Goal: Task Accomplishment & Management: Complete application form

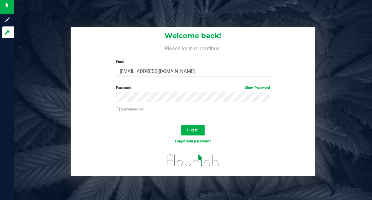
click at [193, 136] on div "Log In" at bounding box center [193, 131] width 244 height 19
click at [191, 132] on span "Log In" at bounding box center [192, 130] width 11 height 5
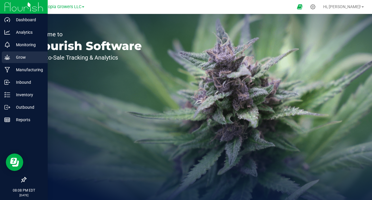
click at [12, 54] on div "Grow" at bounding box center [25, 57] width 46 height 12
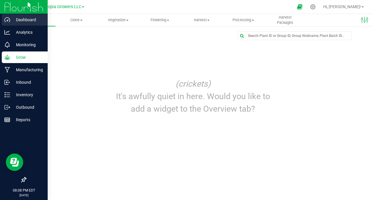
click at [9, 19] on icon at bounding box center [7, 19] width 6 height 5
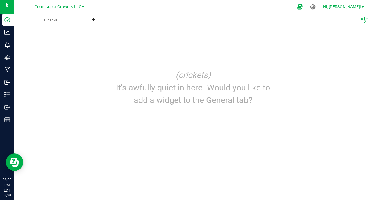
click at [346, 8] on span "Hi, [PERSON_NAME]!" at bounding box center [342, 6] width 38 height 5
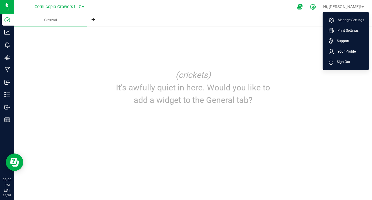
click at [320, 9] on div at bounding box center [313, 7] width 15 height 12
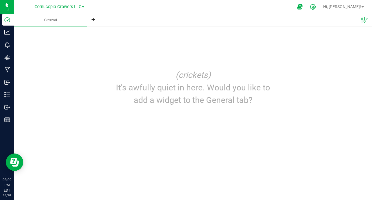
click at [316, 8] on icon at bounding box center [313, 7] width 6 height 6
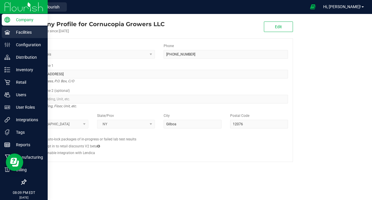
click at [8, 31] on icon at bounding box center [7, 32] width 6 height 6
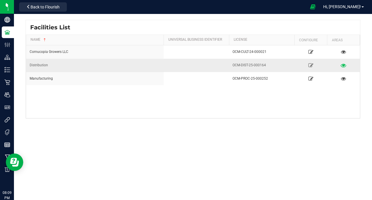
click at [331, 64] on td at bounding box center [343, 65] width 33 height 13
click at [313, 65] on link at bounding box center [310, 64] width 28 height 9
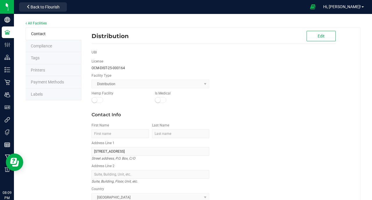
click at [46, 45] on span "Compliance" at bounding box center [41, 46] width 21 height 5
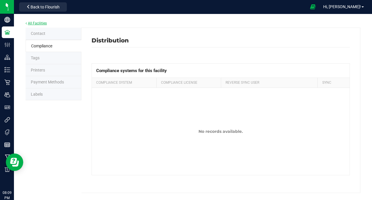
click at [42, 24] on link "All Facilities" at bounding box center [36, 23] width 21 height 4
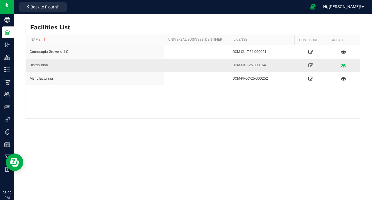
click at [345, 65] on icon at bounding box center [343, 65] width 6 height 4
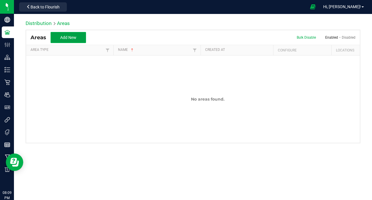
click at [78, 37] on button "Add New" at bounding box center [68, 37] width 35 height 11
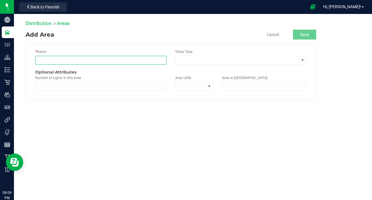
click at [80, 62] on input "text" at bounding box center [100, 60] width 131 height 9
type input "s"
type input "Storage one"
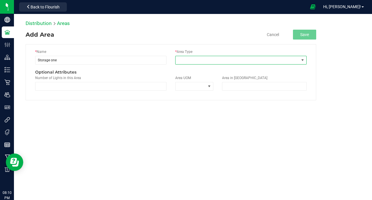
click at [185, 62] on span at bounding box center [236, 60] width 123 height 8
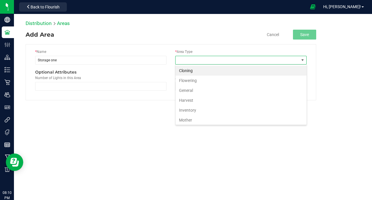
scroll to position [9, 131]
click at [191, 111] on li "Inventory" at bounding box center [240, 110] width 131 height 10
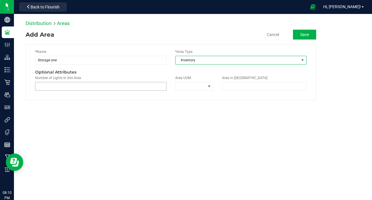
click at [103, 89] on span at bounding box center [100, 86] width 131 height 9
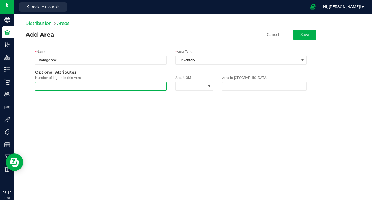
type input "0"
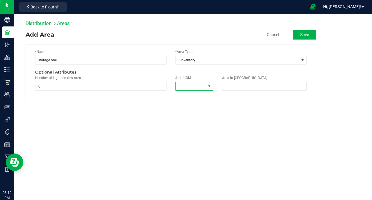
click at [208, 87] on span at bounding box center [209, 86] width 5 height 5
click at [203, 113] on li "Square Feet" at bounding box center [202, 111] width 54 height 10
click at [249, 89] on span at bounding box center [264, 86] width 85 height 9
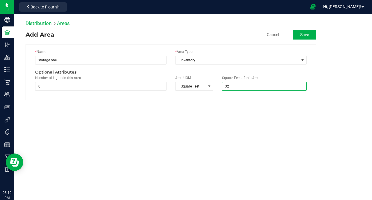
type input "320"
type input "320.0000"
click at [303, 36] on button "Save" at bounding box center [304, 35] width 23 height 10
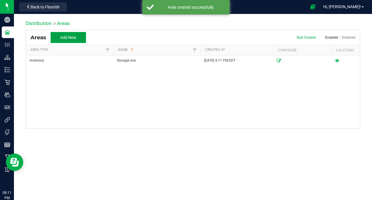
click at [76, 38] on span "Add New" at bounding box center [68, 37] width 16 height 5
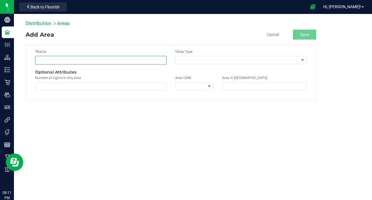
click at [75, 62] on input "text" at bounding box center [100, 60] width 131 height 9
type input "Storage two Q"
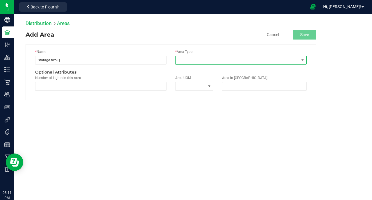
click at [188, 62] on span at bounding box center [236, 60] width 123 height 8
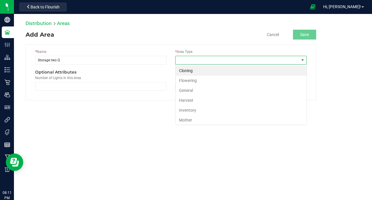
scroll to position [9, 131]
click at [189, 112] on li "Inventory" at bounding box center [240, 110] width 131 height 10
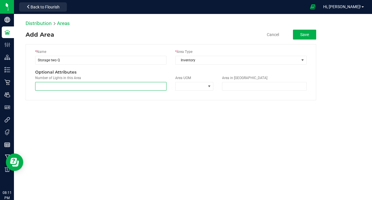
click at [99, 87] on span at bounding box center [100, 86] width 131 height 9
type input "0"
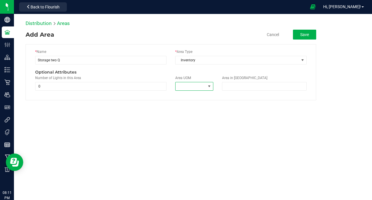
click at [211, 86] on span at bounding box center [209, 86] width 5 height 5
click at [204, 114] on li "Square Feet" at bounding box center [202, 111] width 54 height 10
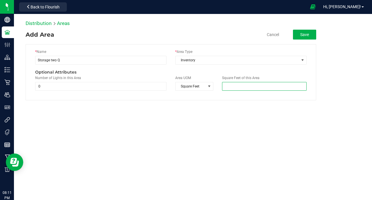
click at [239, 87] on span at bounding box center [264, 86] width 85 height 9
type input "320"
type input "320.0000"
click at [307, 35] on button "Save" at bounding box center [304, 35] width 23 height 10
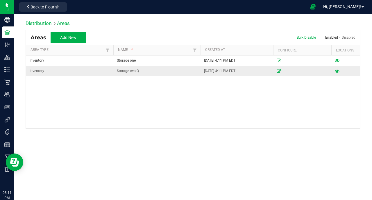
click at [276, 71] on td at bounding box center [302, 71] width 58 height 10
click at [279, 71] on icon at bounding box center [279, 70] width 5 height 3
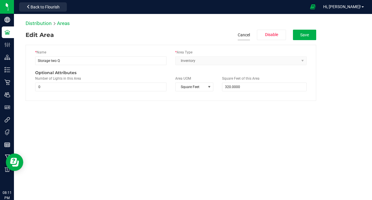
click at [242, 34] on button "Cancel" at bounding box center [244, 35] width 12 height 10
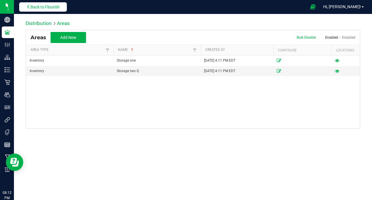
click at [32, 8] on span "Back to Flourish" at bounding box center [45, 7] width 29 height 5
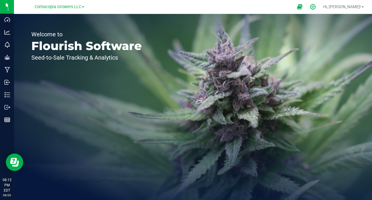
click at [316, 5] on icon at bounding box center [313, 7] width 6 height 6
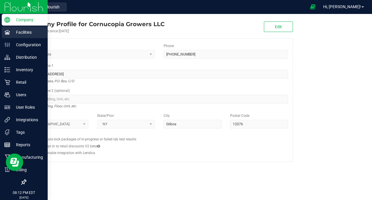
click at [18, 29] on div "Facilities" at bounding box center [25, 32] width 46 height 12
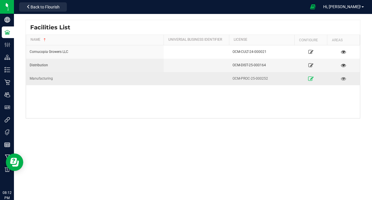
click at [308, 78] on link at bounding box center [310, 78] width 28 height 9
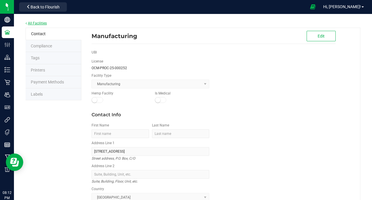
click at [31, 24] on link "All Facilities" at bounding box center [36, 23] width 21 height 4
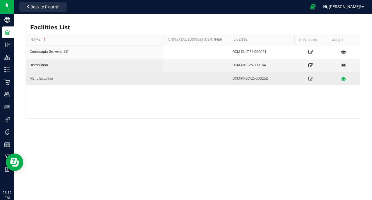
click at [344, 78] on icon at bounding box center [343, 78] width 6 height 4
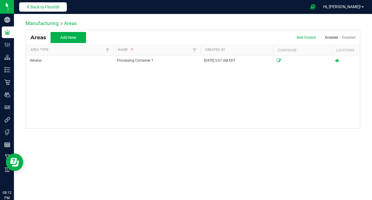
click at [36, 5] on span "Back to Flourish" at bounding box center [45, 7] width 29 height 5
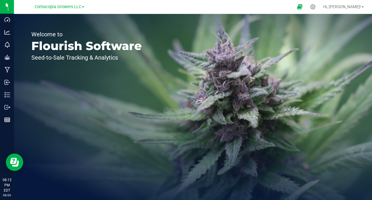
click at [41, 80] on div "Welcome to Flourish Software Seed-to-Sale Tracking & Analytics" at bounding box center [86, 107] width 145 height 186
